Goal: Information Seeking & Learning: Find specific fact

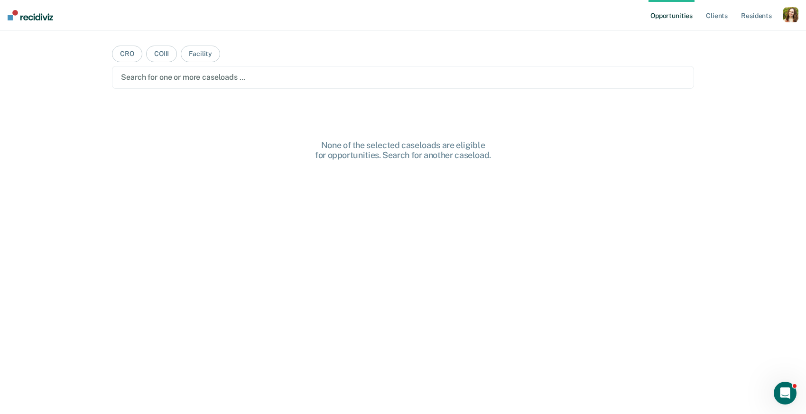
click at [788, 16] on div "button" at bounding box center [790, 14] width 15 height 15
click at [720, 39] on link "Profile" at bounding box center [752, 39] width 76 height 8
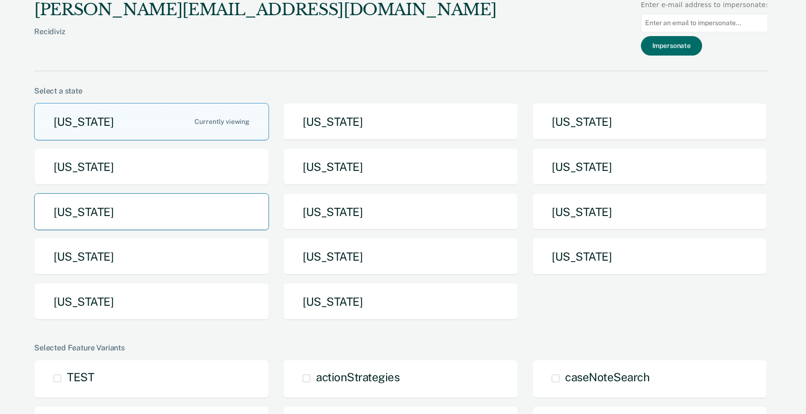
click at [210, 212] on button "[US_STATE]" at bounding box center [151, 211] width 235 height 37
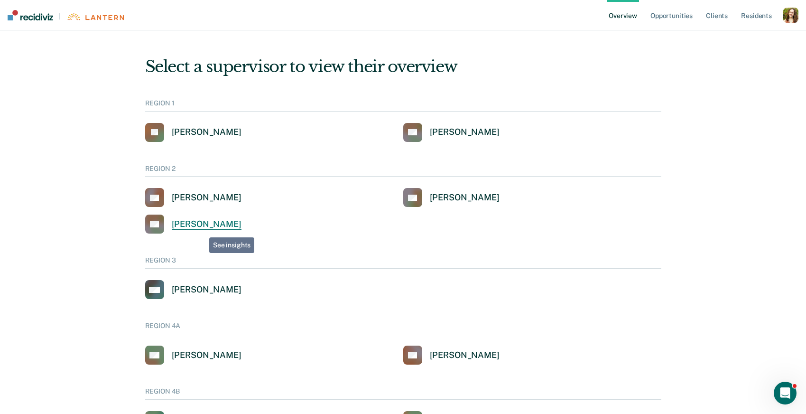
click at [201, 228] on div "[PERSON_NAME]" at bounding box center [207, 224] width 70 height 11
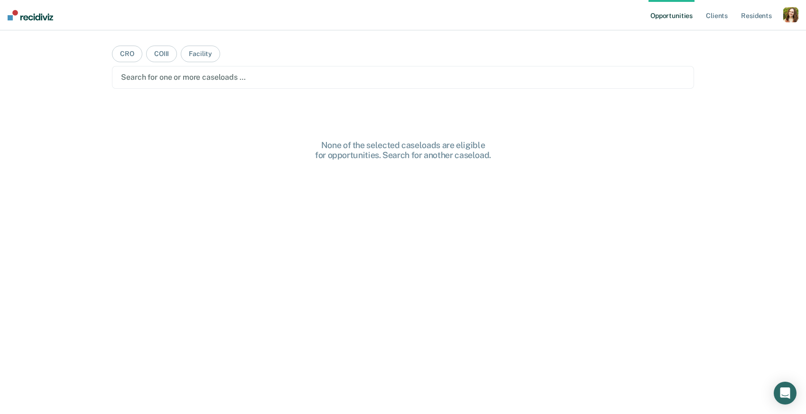
click at [791, 11] on div "button" at bounding box center [790, 14] width 15 height 15
click at [727, 38] on link "Profile" at bounding box center [752, 39] width 76 height 8
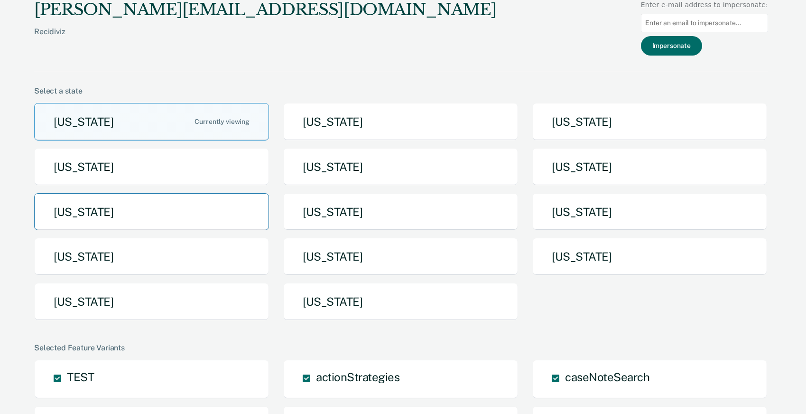
click at [228, 208] on button "[US_STATE]" at bounding box center [151, 211] width 235 height 37
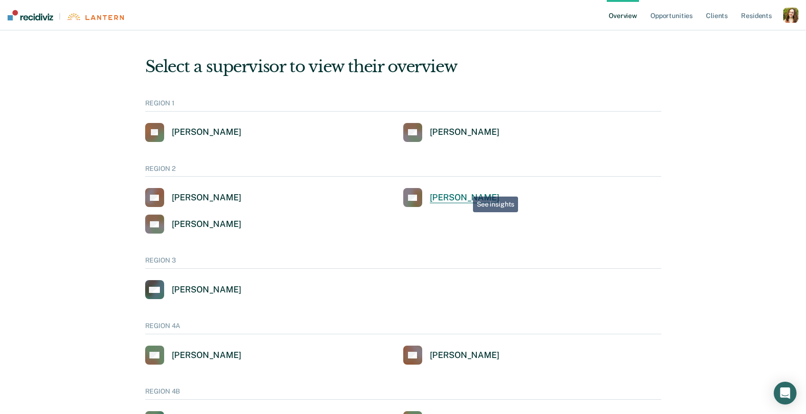
click at [466, 189] on link "CK Charles A Kennard" at bounding box center [451, 197] width 96 height 19
